Goal: Transaction & Acquisition: Purchase product/service

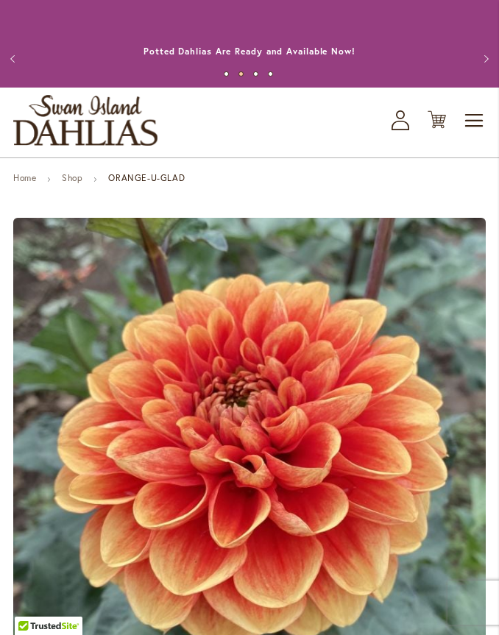
click at [82, 172] on link "Shop" at bounding box center [72, 177] width 21 height 11
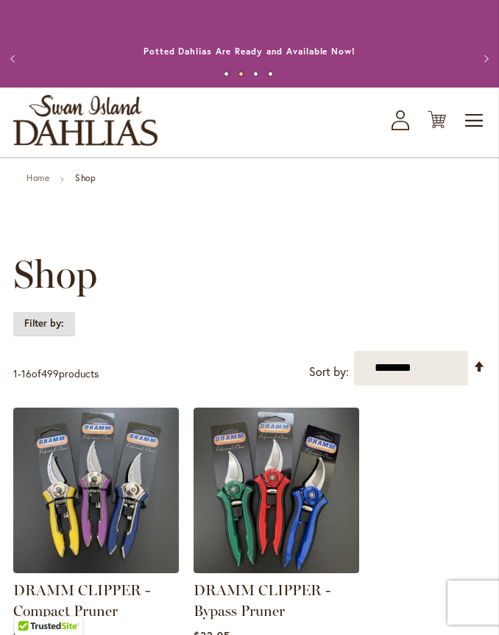
click at [44, 322] on strong "Filter by:" at bounding box center [44, 323] width 62 height 25
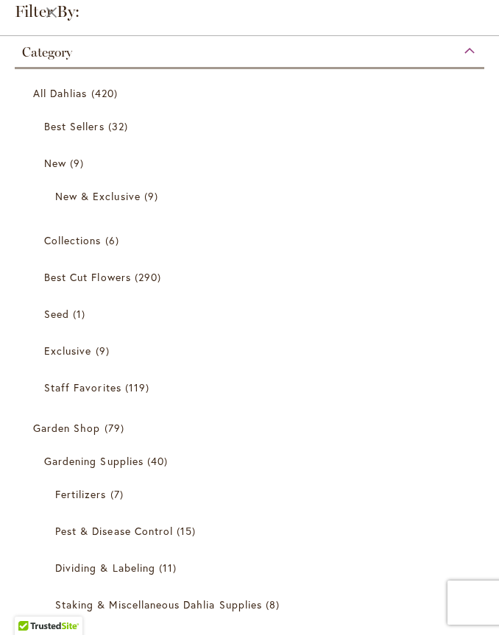
click at [49, 96] on span "All Dahlias" at bounding box center [60, 93] width 54 height 14
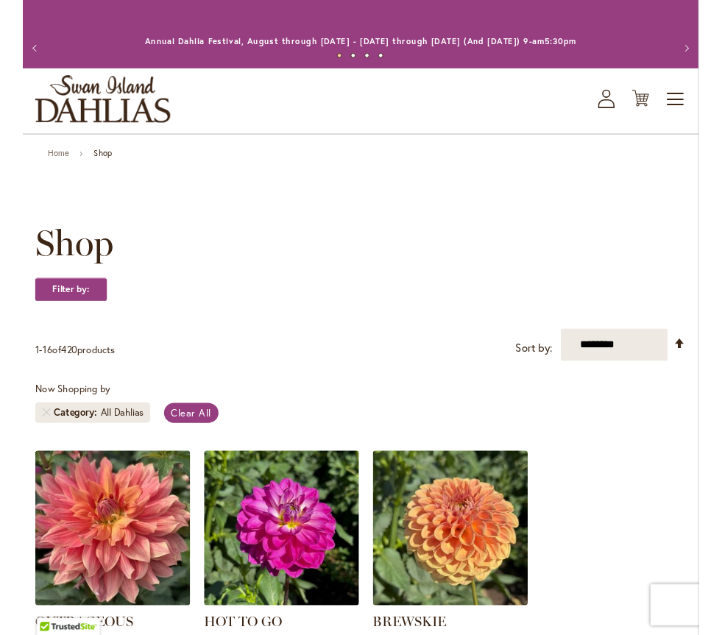
scroll to position [18, 0]
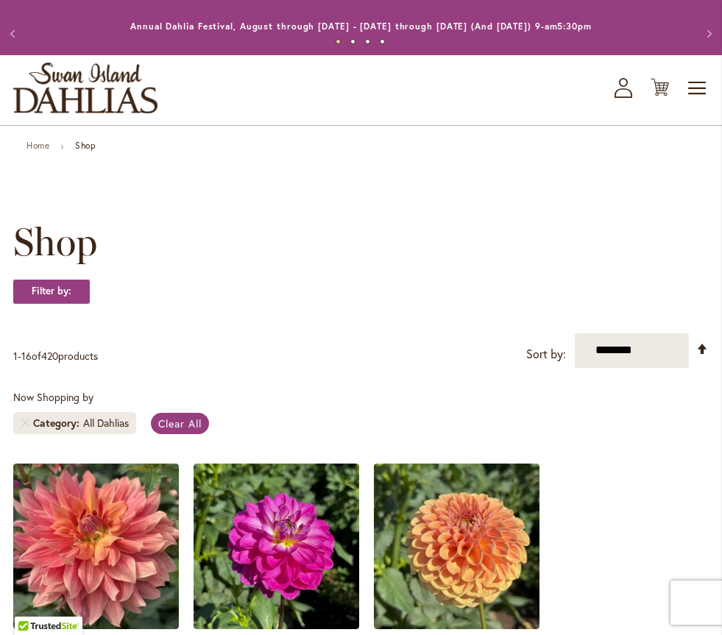
click at [498, 358] on select "**********" at bounding box center [632, 350] width 114 height 35
select select "****"
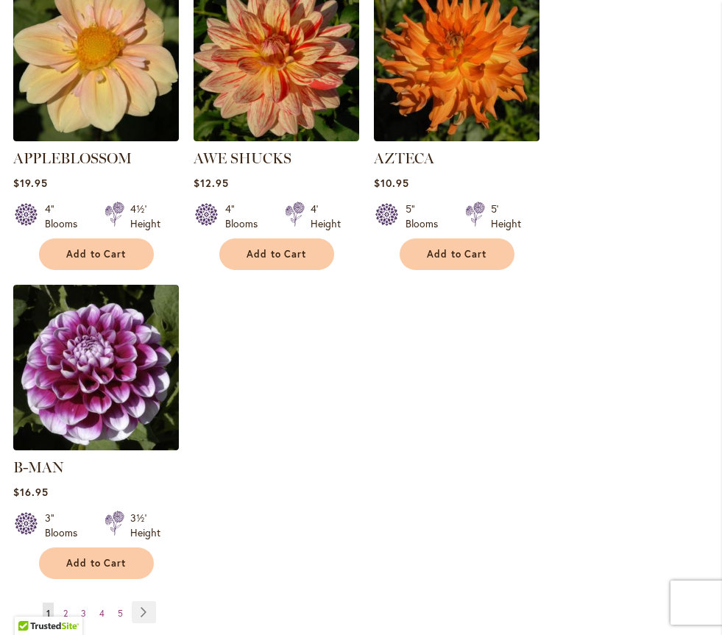
scroll to position [1761, 0]
click at [98, 603] on link "Page 4" at bounding box center [102, 614] width 13 height 22
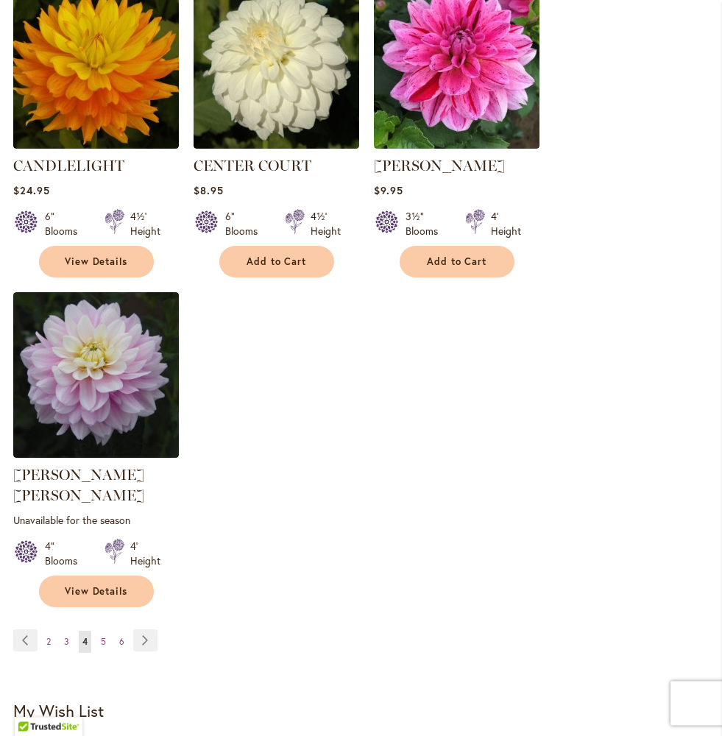
scroll to position [1755, 0]
click at [104, 634] on span "5" at bounding box center [103, 641] width 5 height 11
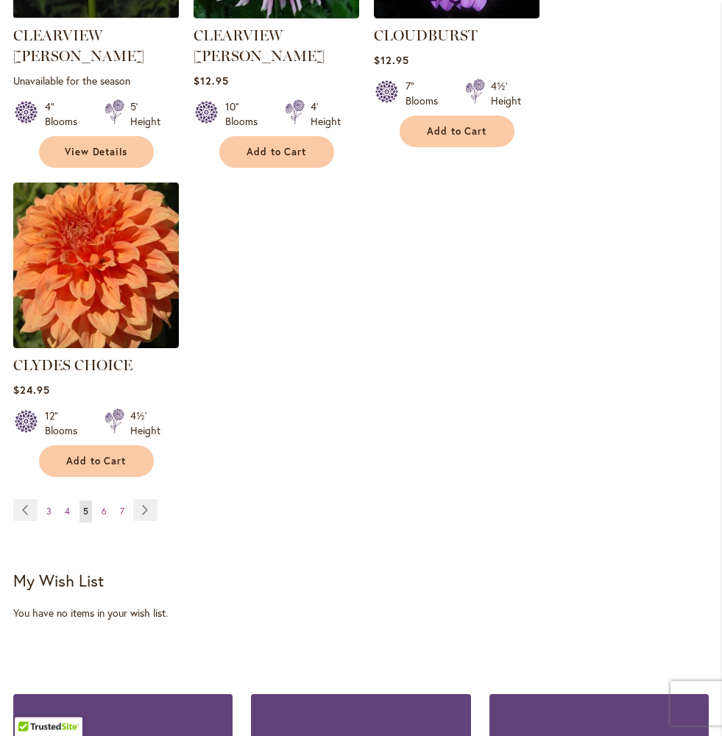
scroll to position [1885, 0]
click at [143, 499] on link "Page Next" at bounding box center [145, 510] width 24 height 22
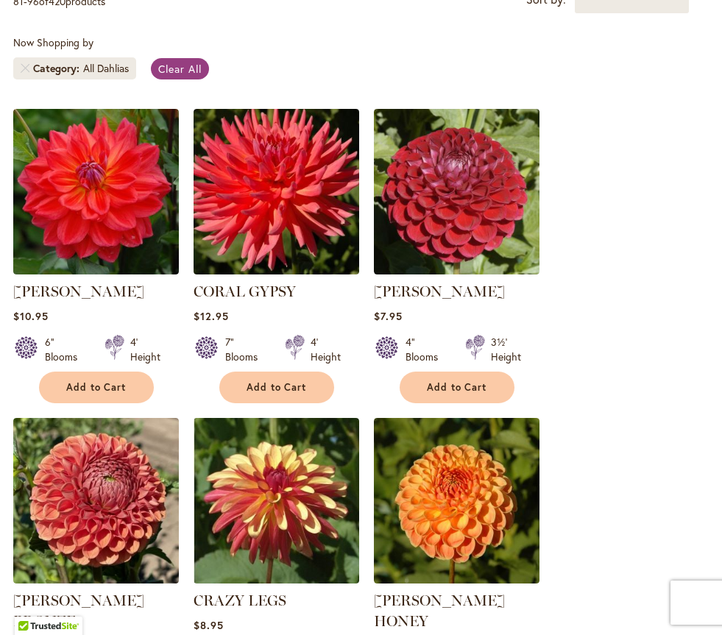
scroll to position [344, 0]
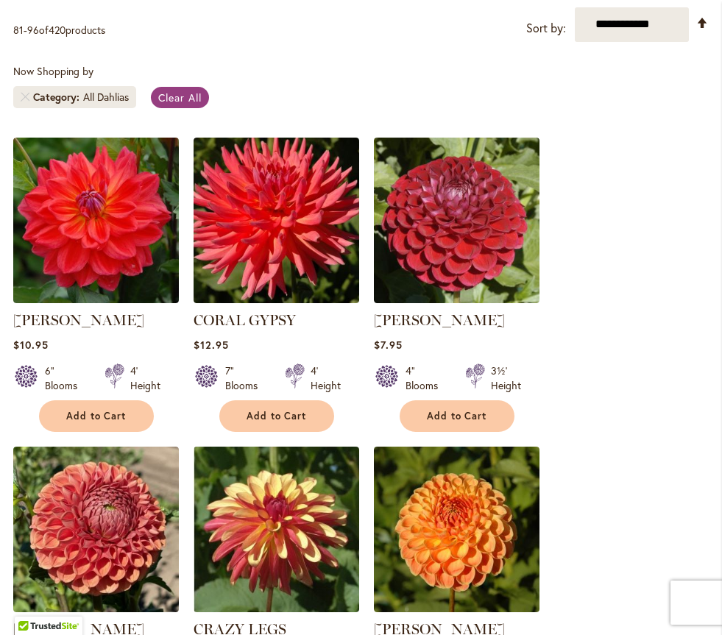
click at [85, 245] on img at bounding box center [96, 221] width 166 height 166
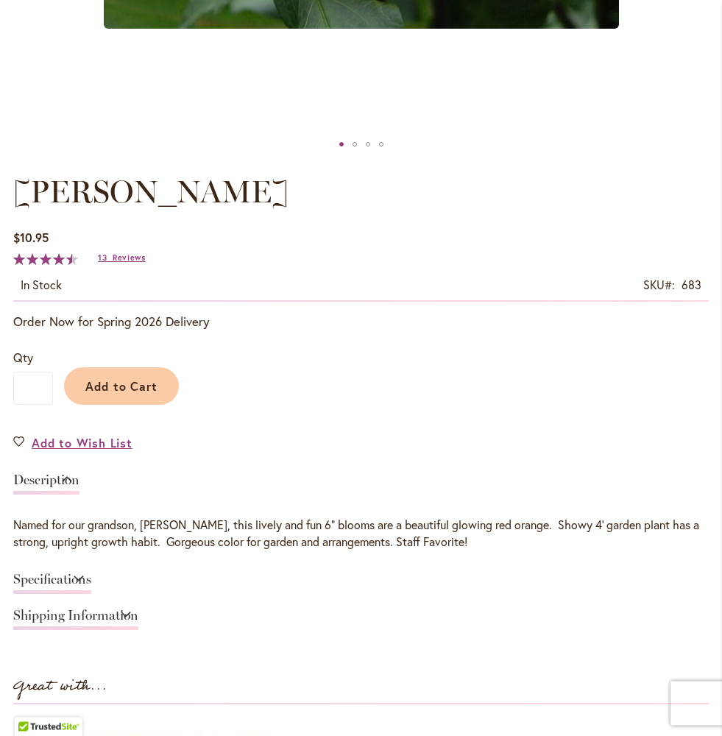
scroll to position [784, 0]
click at [59, 586] on link "Specifications" at bounding box center [52, 582] width 78 height 21
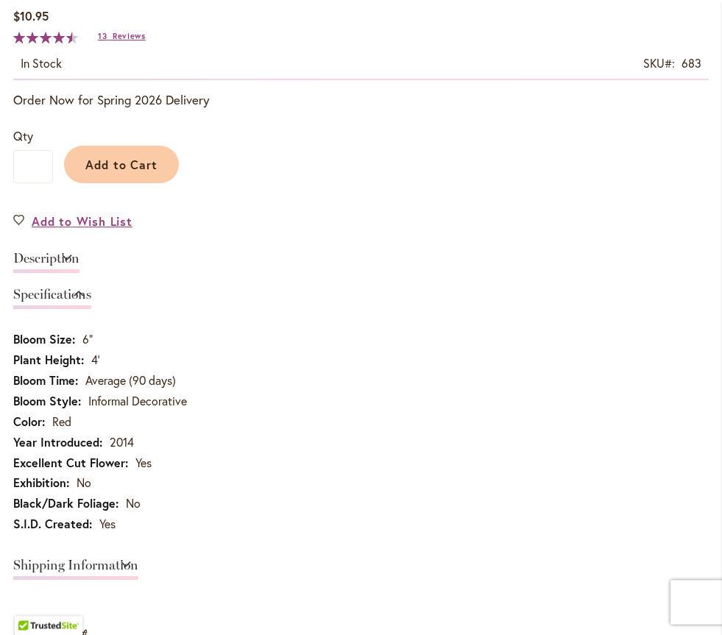
scroll to position [1005, 0]
